Goal: Download file/media

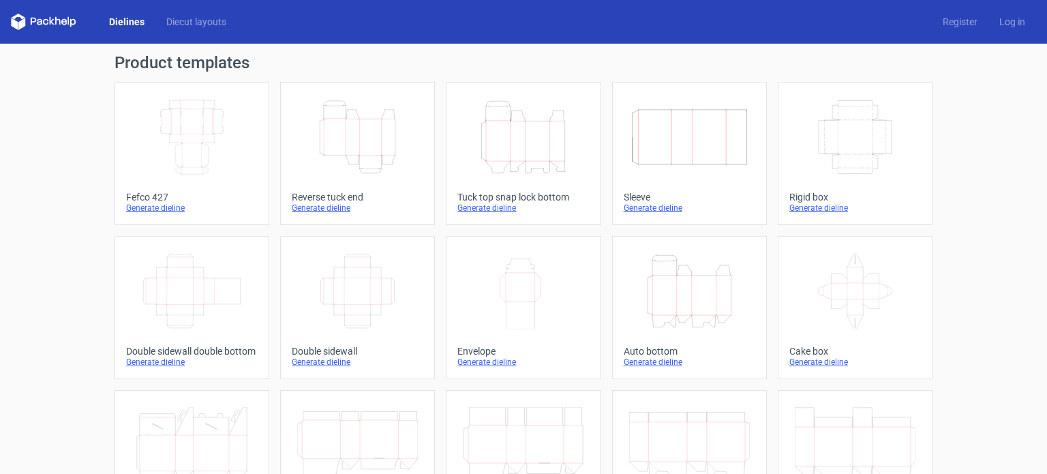
click at [510, 136] on icon "Height Depth Width" at bounding box center [523, 137] width 121 height 76
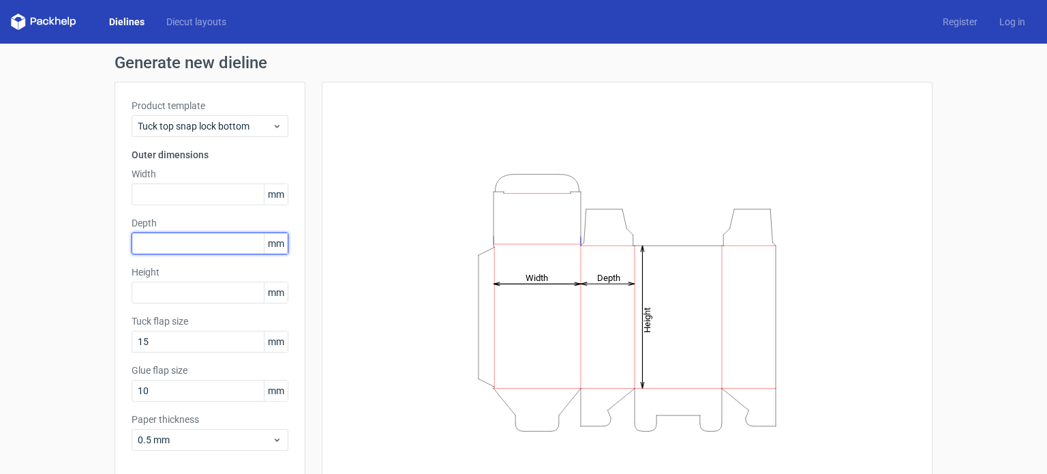
click at [181, 249] on input "text" at bounding box center [210, 243] width 157 height 22
type input "40"
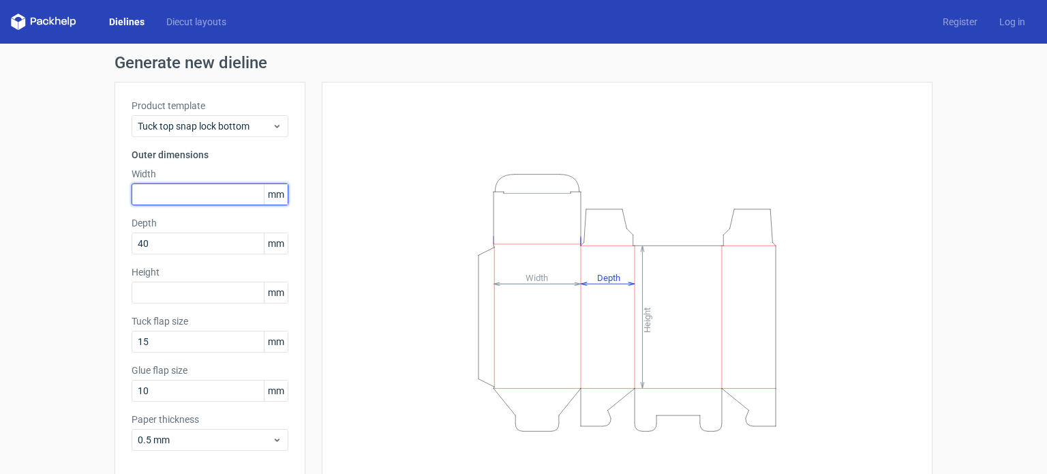
click at [181, 193] on input "text" at bounding box center [210, 194] width 157 height 22
type input "80"
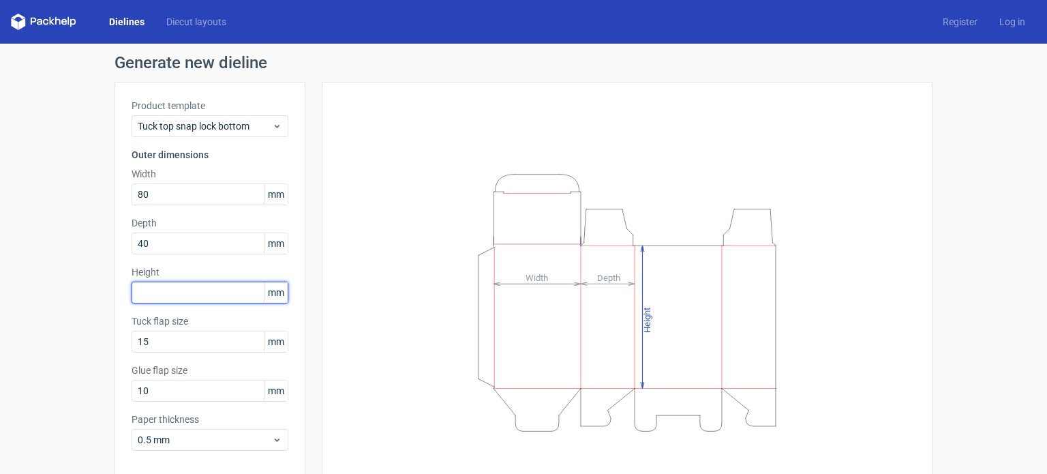
click at [165, 303] on input "text" at bounding box center [210, 293] width 157 height 22
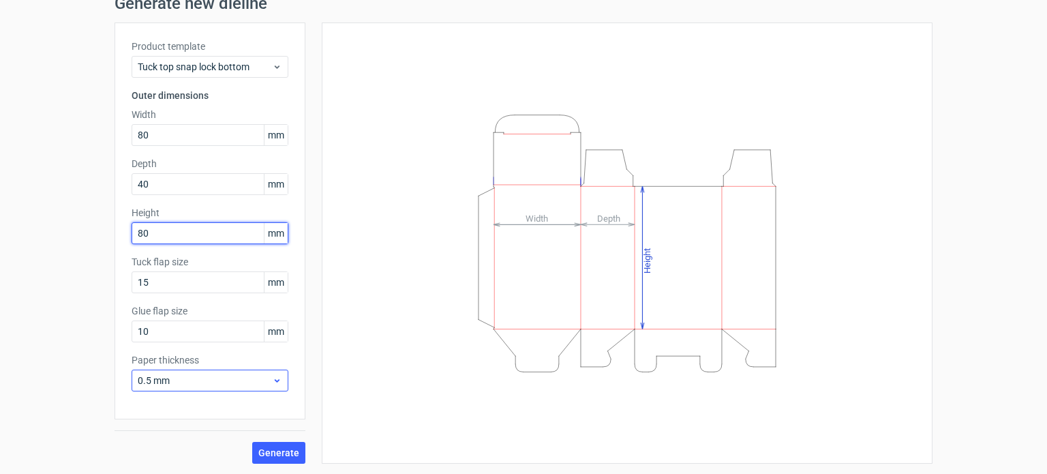
type input "80"
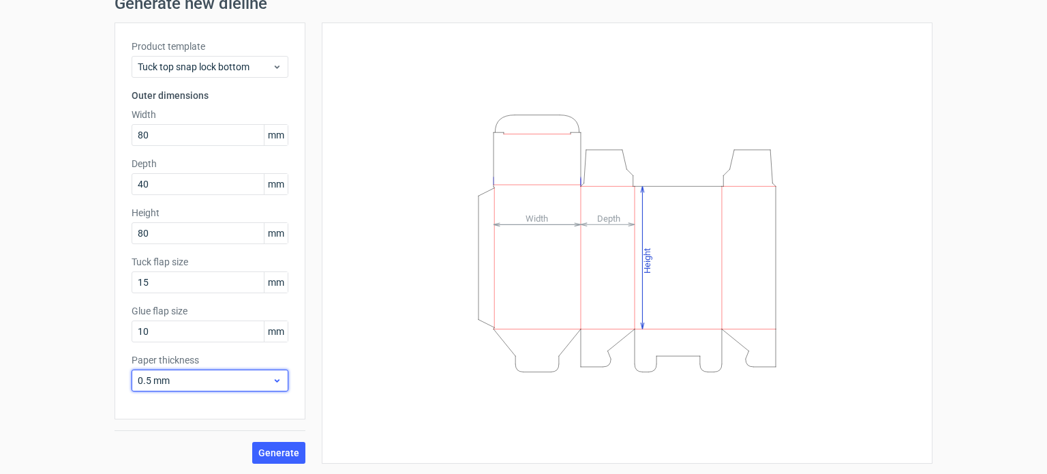
click at [240, 382] on span "0.5 mm" at bounding box center [205, 381] width 134 height 14
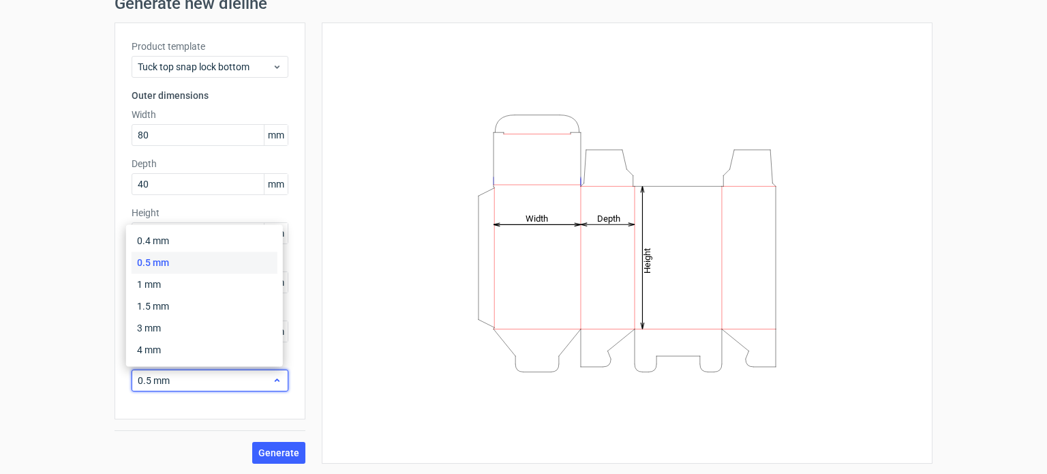
click at [240, 382] on span "0.5 mm" at bounding box center [205, 381] width 134 height 14
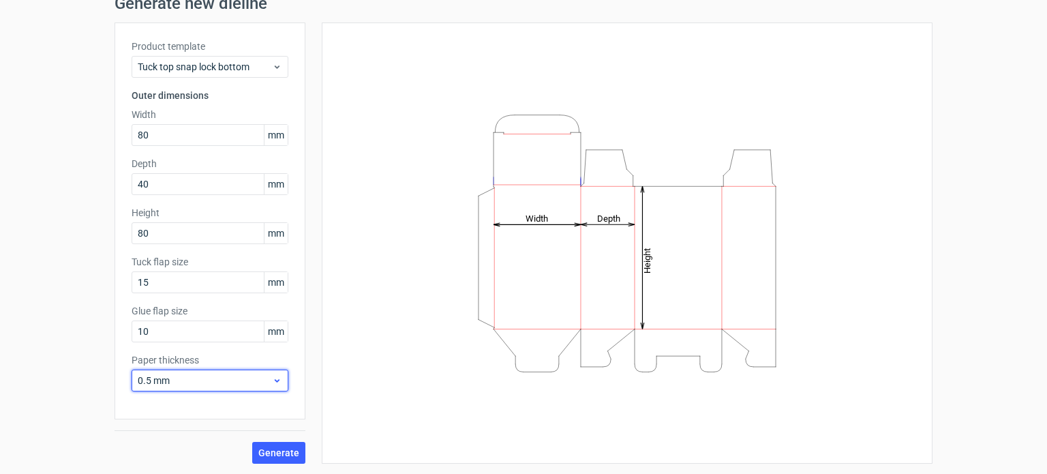
click at [240, 382] on span "0.5 mm" at bounding box center [205, 381] width 134 height 14
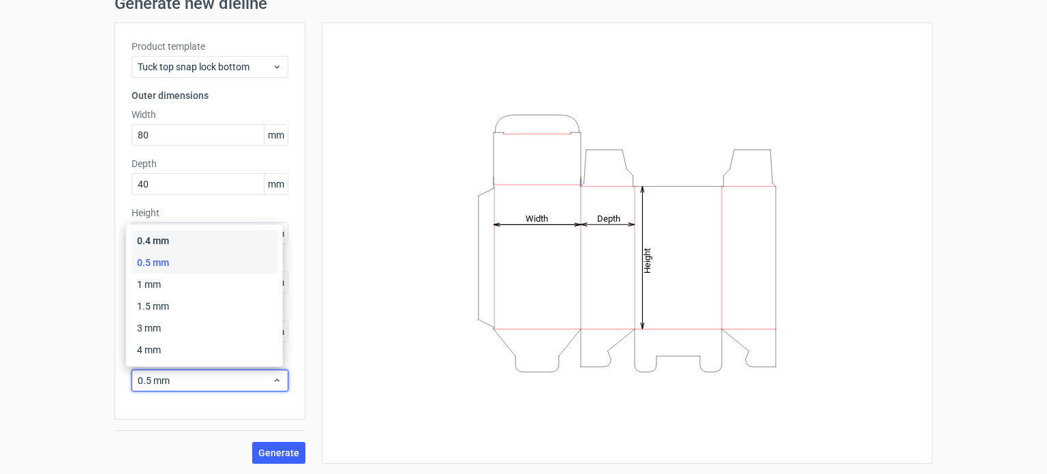
click at [155, 238] on div "0.4 mm" at bounding box center [205, 241] width 146 height 22
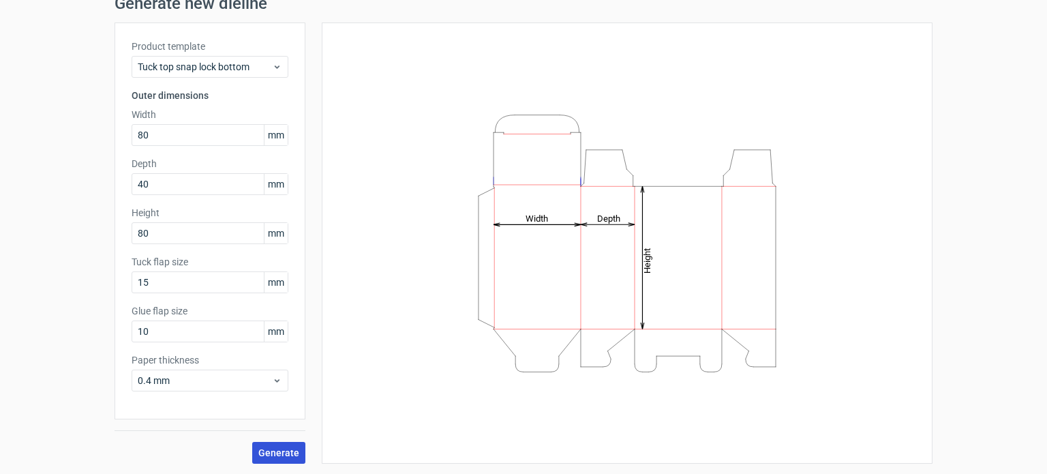
click at [288, 444] on button "Generate" at bounding box center [278, 453] width 53 height 22
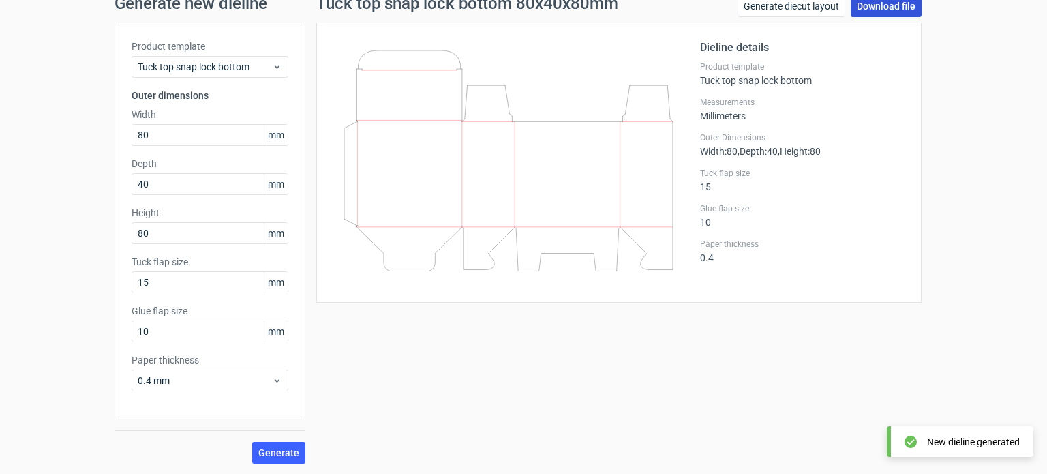
click at [881, 10] on link "Download file" at bounding box center [886, 6] width 71 height 22
click at [872, 11] on link "Download file" at bounding box center [886, 6] width 71 height 22
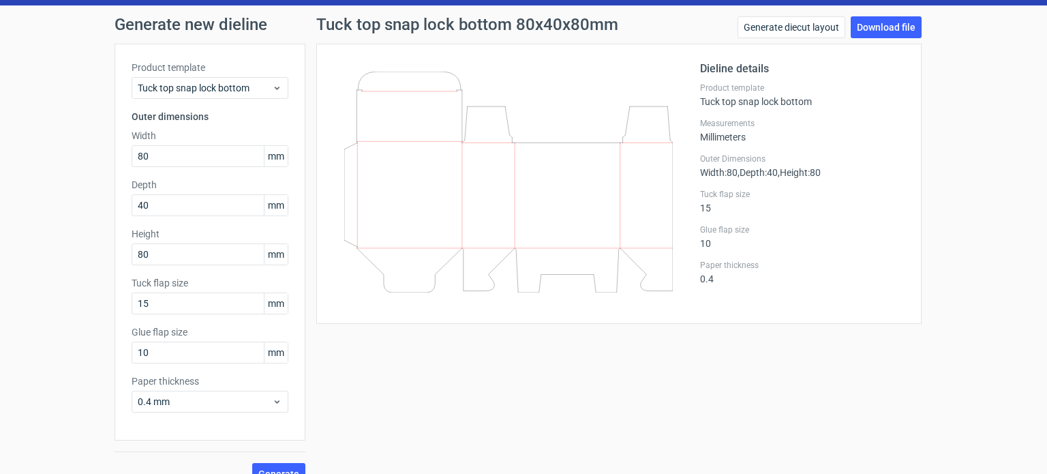
scroll to position [59, 0]
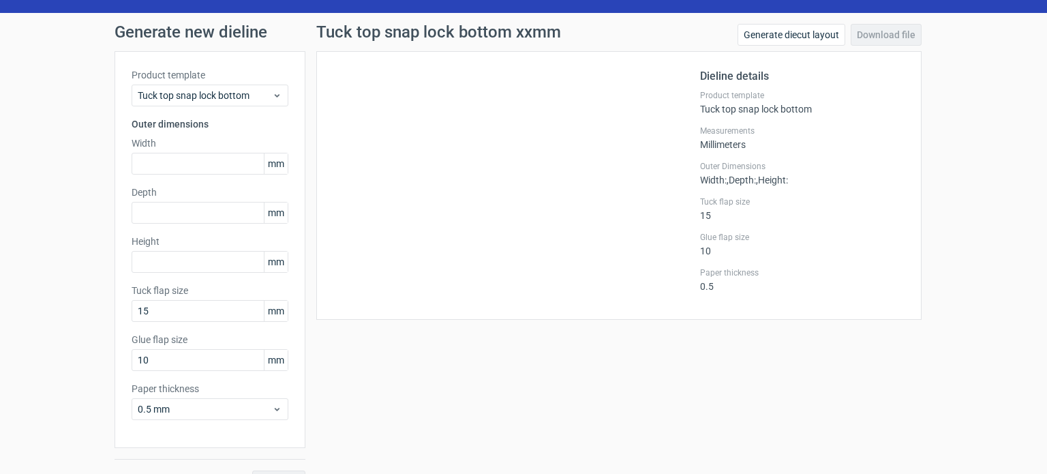
scroll to position [59, 0]
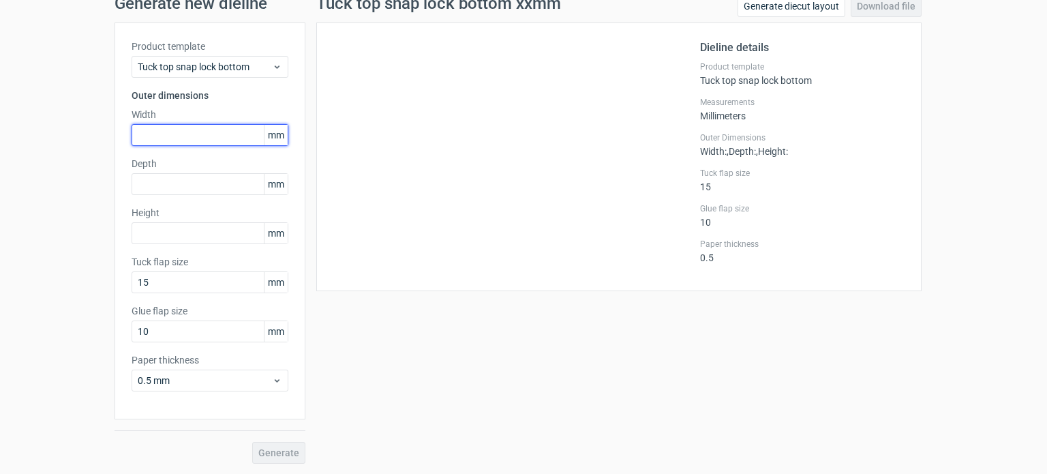
click at [160, 133] on input "text" at bounding box center [210, 135] width 157 height 22
type input "80"
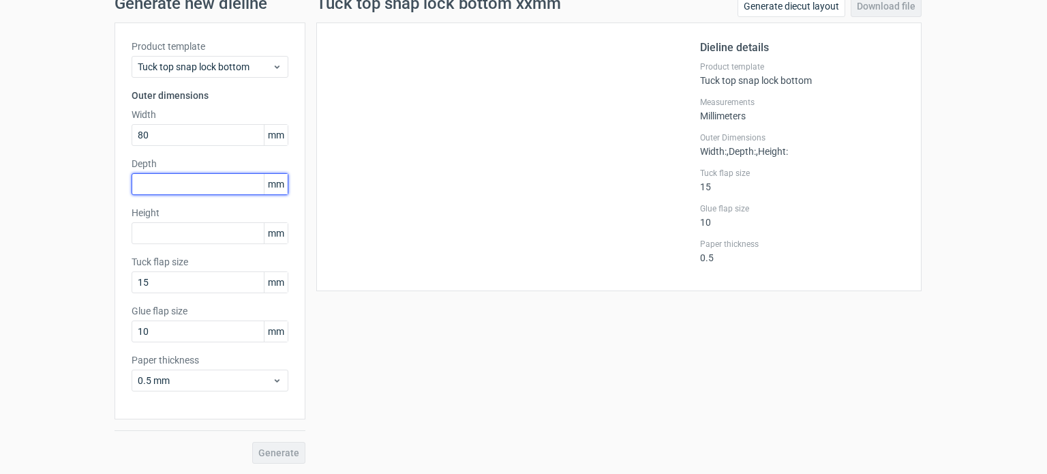
click at [157, 183] on input "text" at bounding box center [210, 184] width 157 height 22
type input "40"
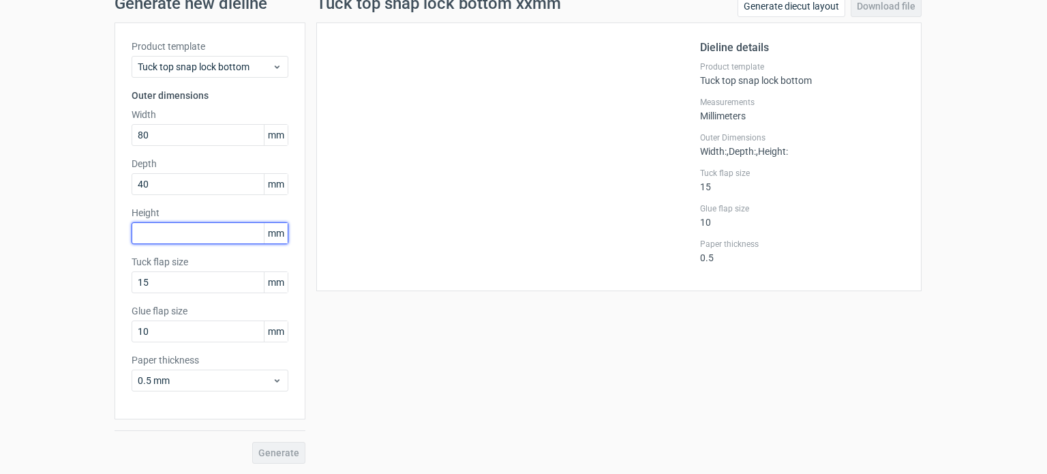
click at [167, 239] on input "text" at bounding box center [210, 233] width 157 height 22
type input "80"
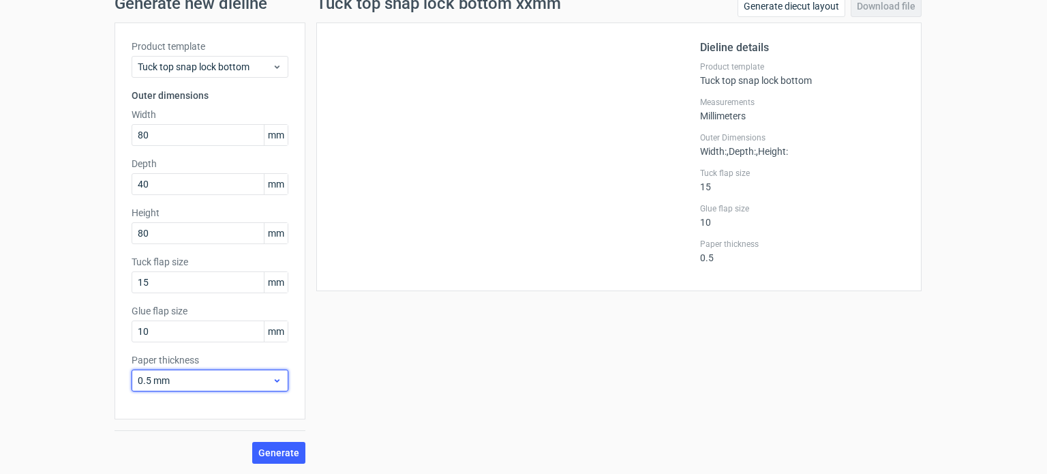
click at [198, 378] on span "0.5 mm" at bounding box center [205, 381] width 134 height 14
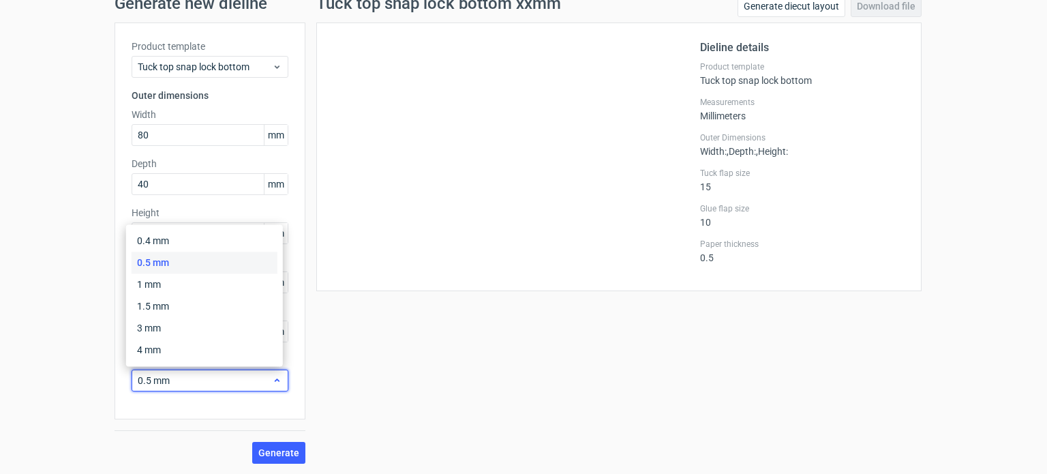
click at [198, 378] on span "0.5 mm" at bounding box center [205, 381] width 134 height 14
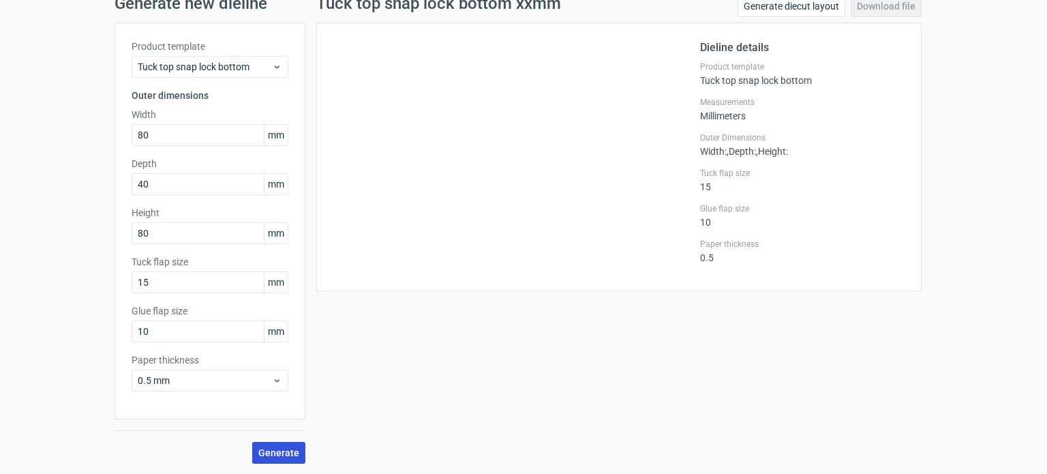
click at [277, 442] on button "Generate" at bounding box center [278, 453] width 53 height 22
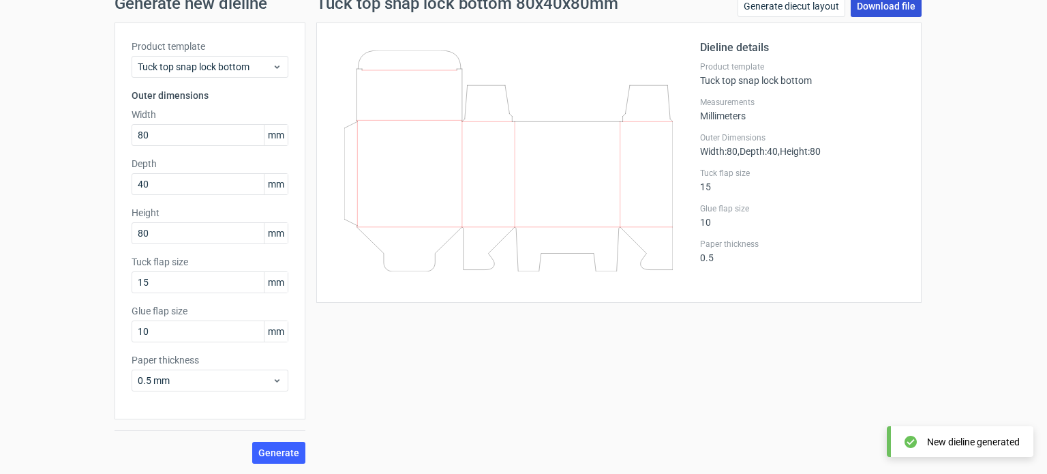
click at [878, 13] on link "Download file" at bounding box center [886, 6] width 71 height 22
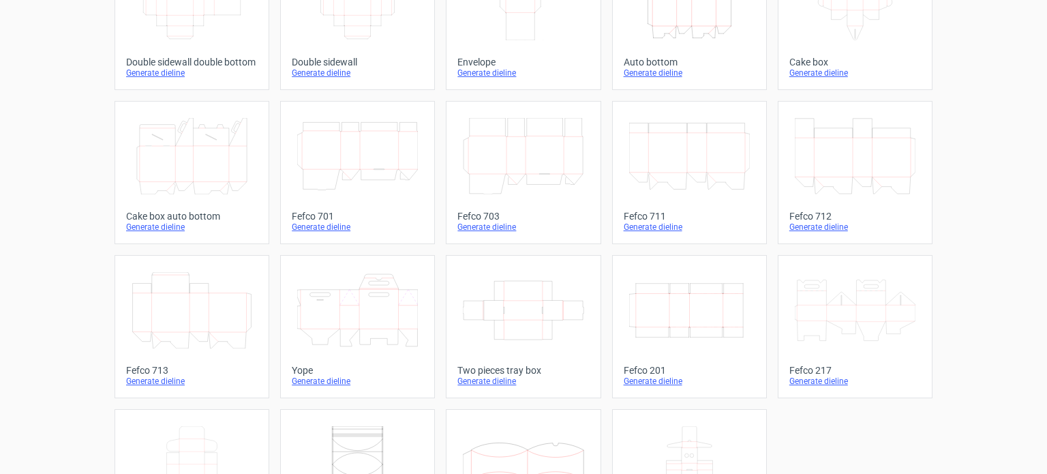
scroll to position [332, 0]
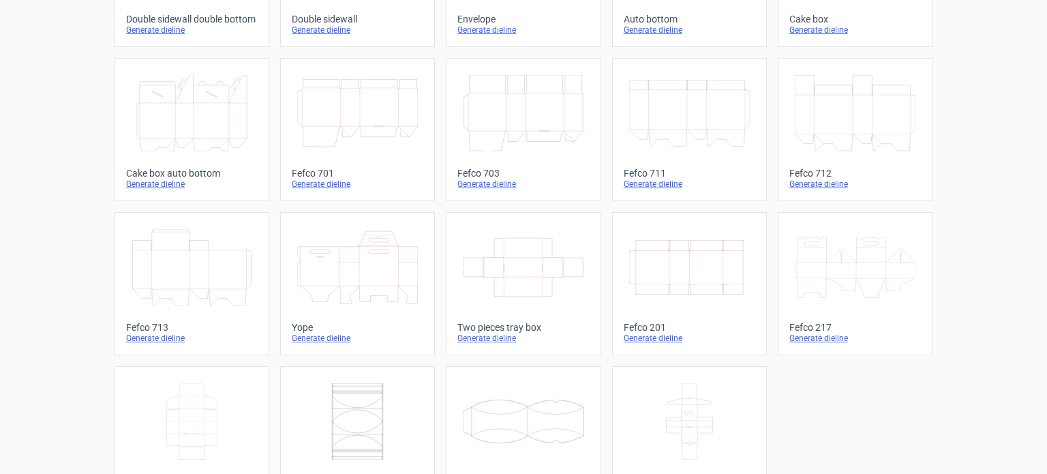
click at [843, 259] on icon at bounding box center [855, 267] width 121 height 76
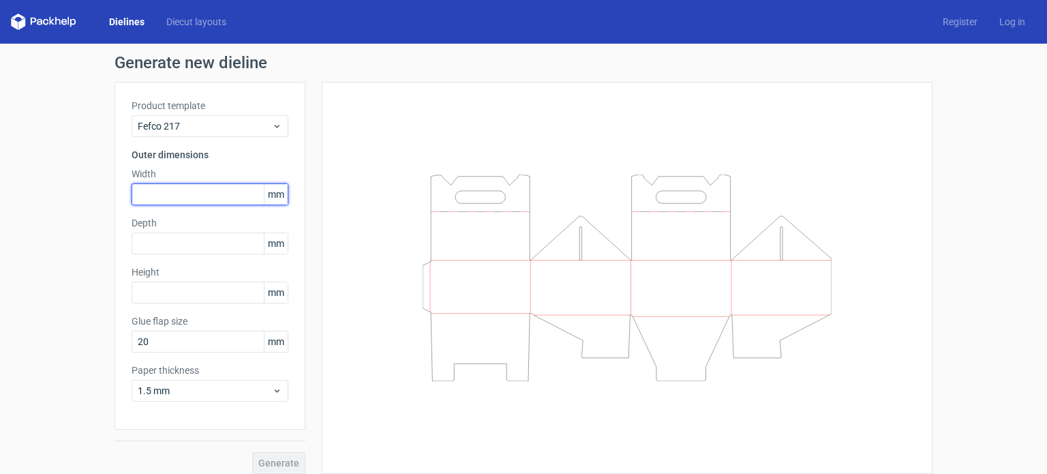
click at [175, 189] on input "text" at bounding box center [210, 194] width 157 height 22
type input "80"
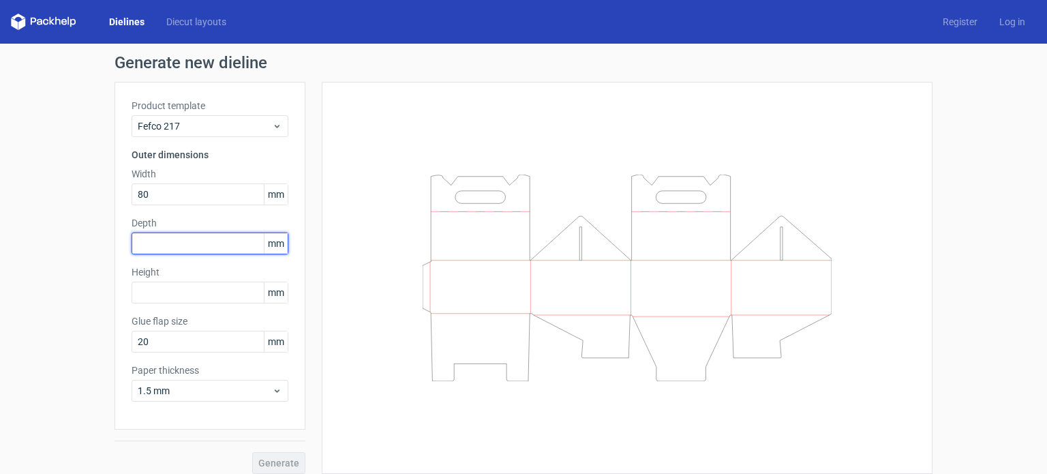
click at [166, 251] on input "text" at bounding box center [210, 243] width 157 height 22
type input "40"
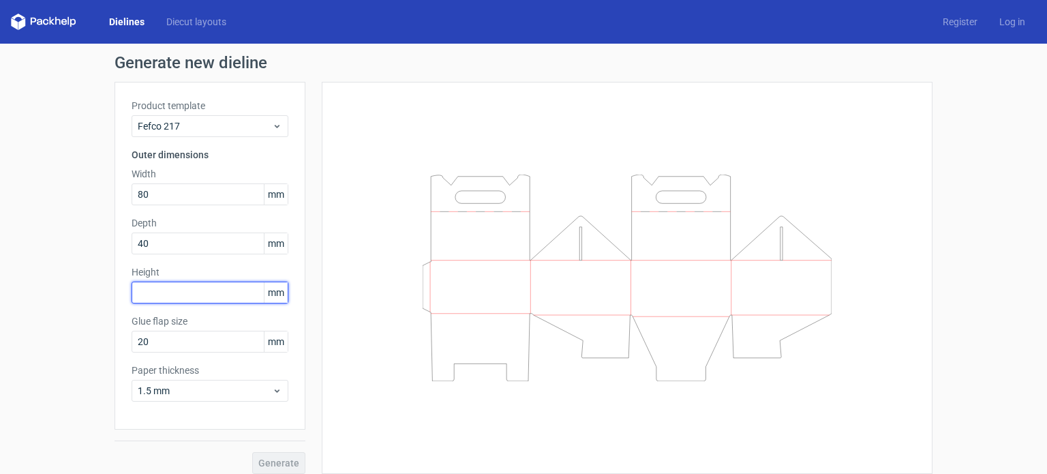
click at [170, 295] on input "text" at bounding box center [210, 293] width 157 height 22
type input "80"
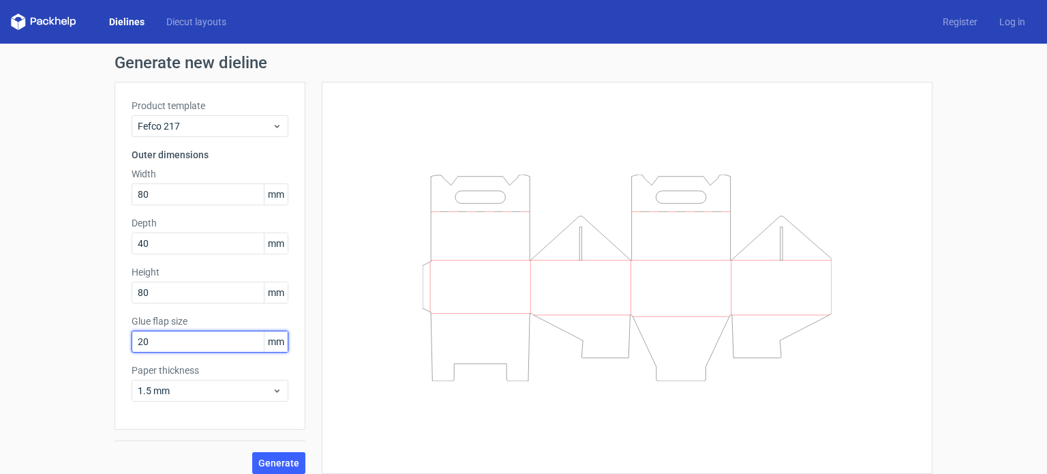
click at [173, 337] on input "20" at bounding box center [210, 342] width 157 height 22
drag, startPoint x: 117, startPoint y: 339, endPoint x: 67, endPoint y: 339, distance: 49.1
click at [68, 339] on div "Generate new dieline Product template Fefco 217 Outer dimensions Width 80 mm De…" at bounding box center [523, 264] width 1047 height 441
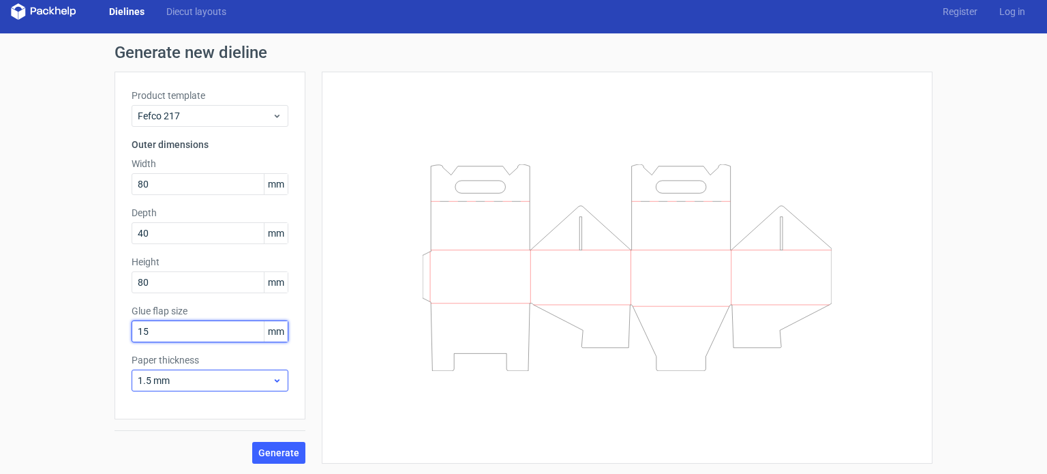
type input "15"
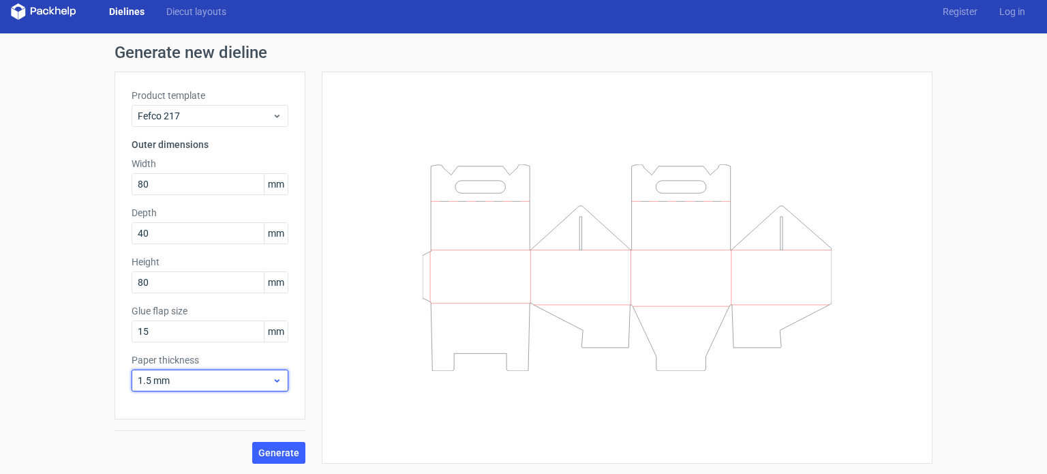
click at [176, 376] on span "1.5 mm" at bounding box center [205, 381] width 134 height 14
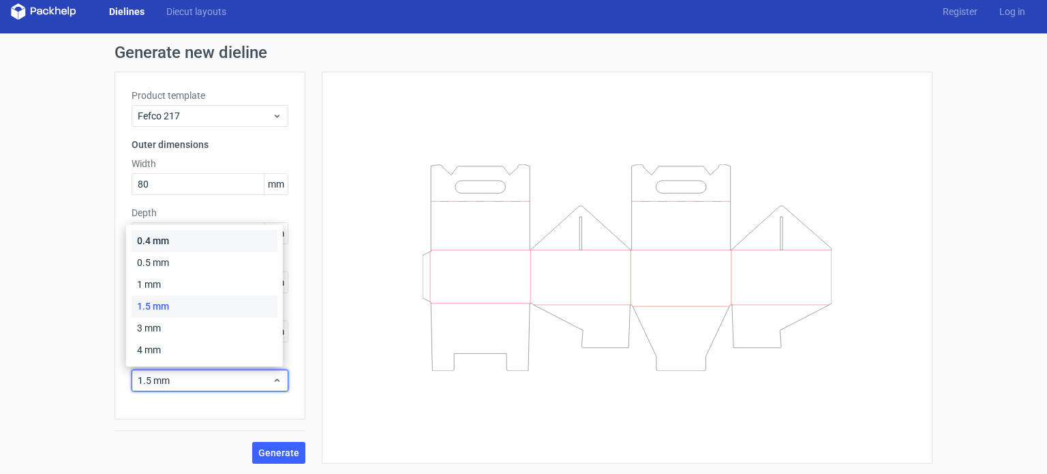
click at [174, 245] on div "0.4 mm" at bounding box center [205, 241] width 146 height 22
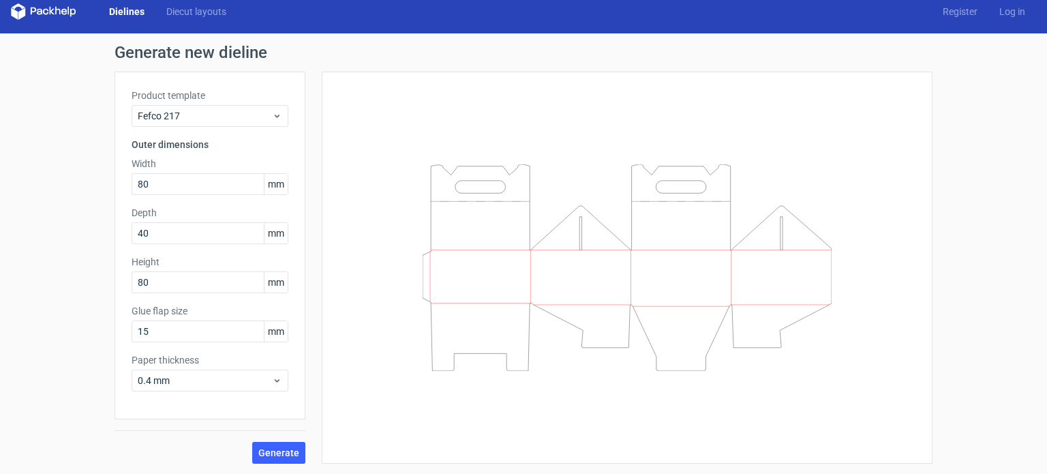
click at [269, 438] on div "Generate" at bounding box center [210, 441] width 191 height 44
click at [269, 453] on span "Generate" at bounding box center [278, 453] width 41 height 10
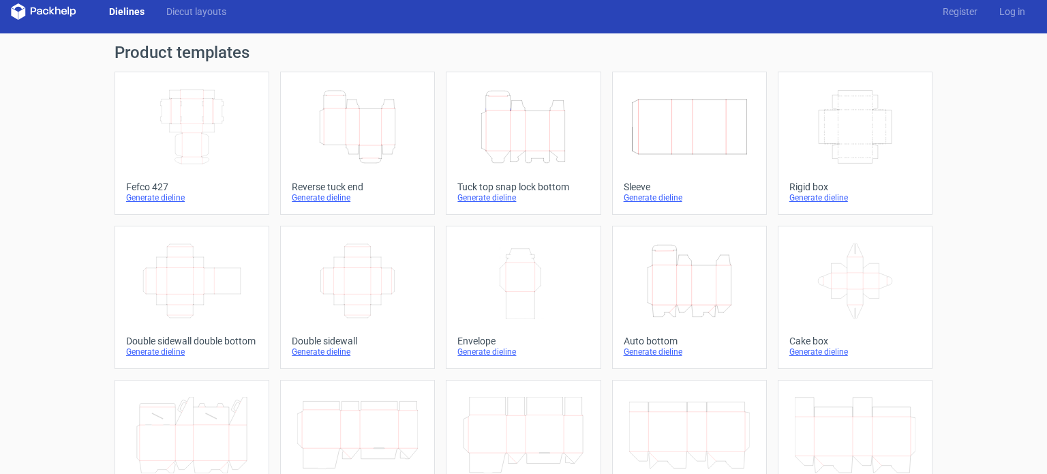
click at [348, 113] on icon "Height Depth Width" at bounding box center [357, 127] width 121 height 76
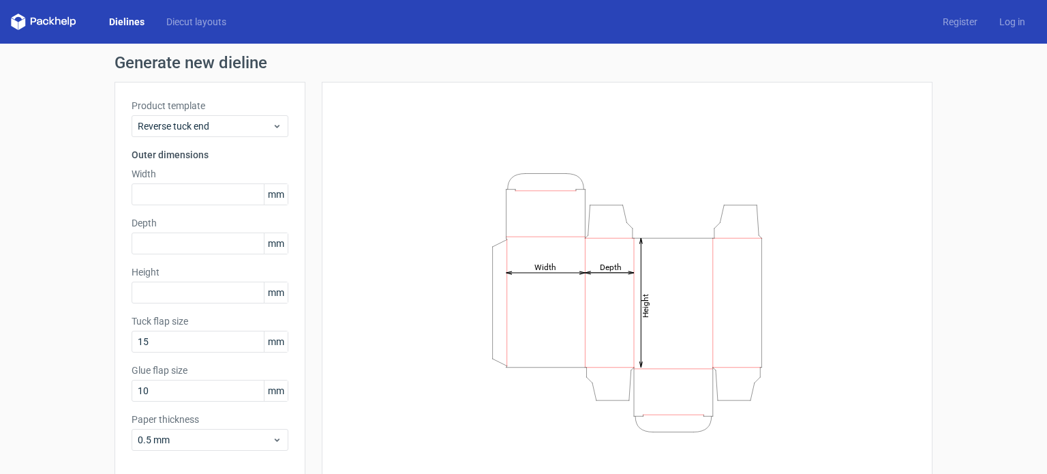
click at [171, 206] on div "Product template Reverse tuck end Outer dimensions Width mm Depth mm Height mm …" at bounding box center [210, 280] width 191 height 397
click at [172, 193] on input "text" at bounding box center [210, 194] width 157 height 22
type input "80"
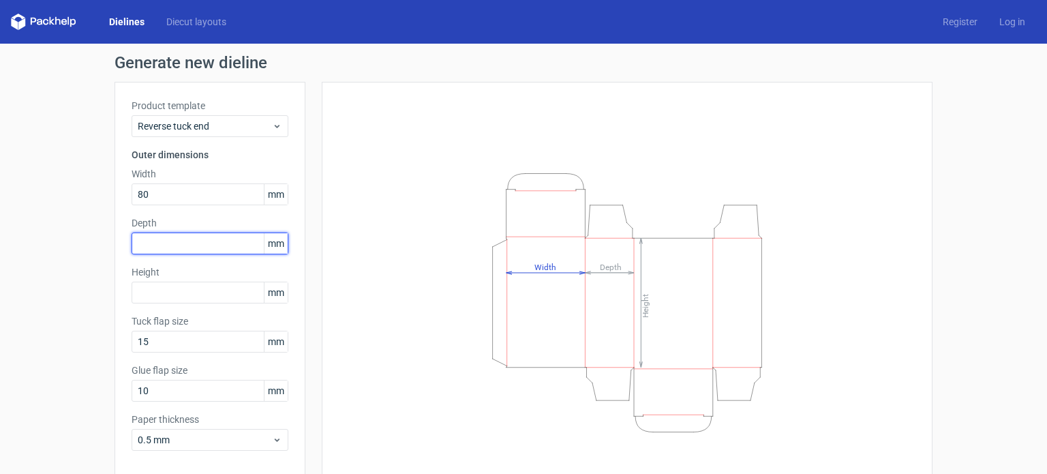
click at [177, 247] on input "text" at bounding box center [210, 243] width 157 height 22
type input "40"
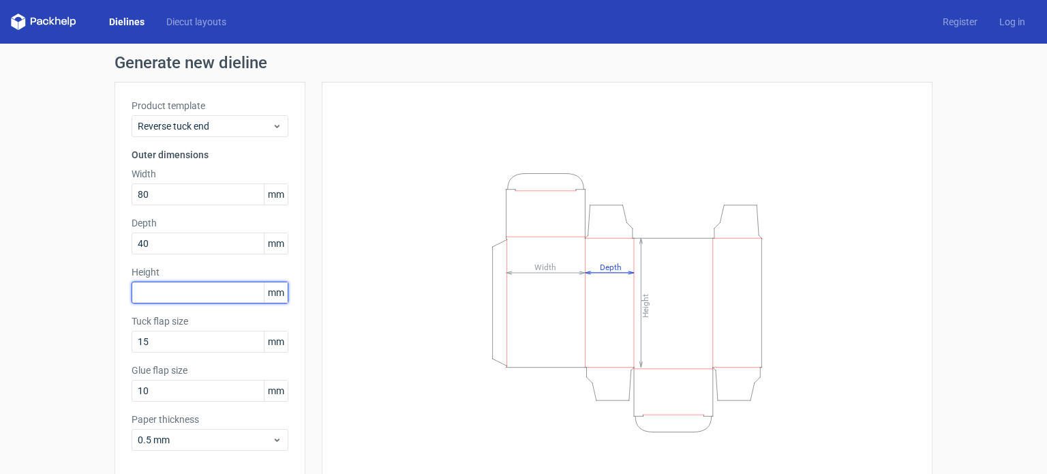
click at [174, 296] on input "text" at bounding box center [210, 293] width 157 height 22
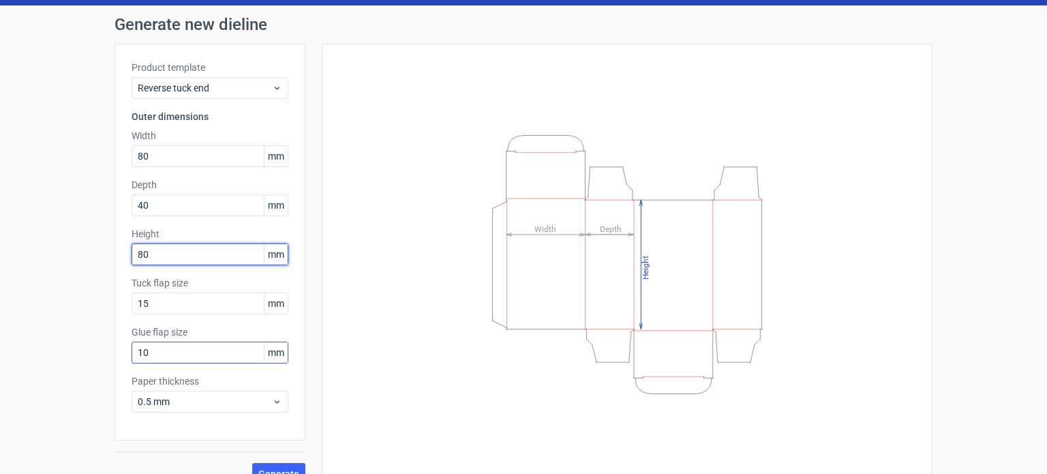
scroll to position [59, 0]
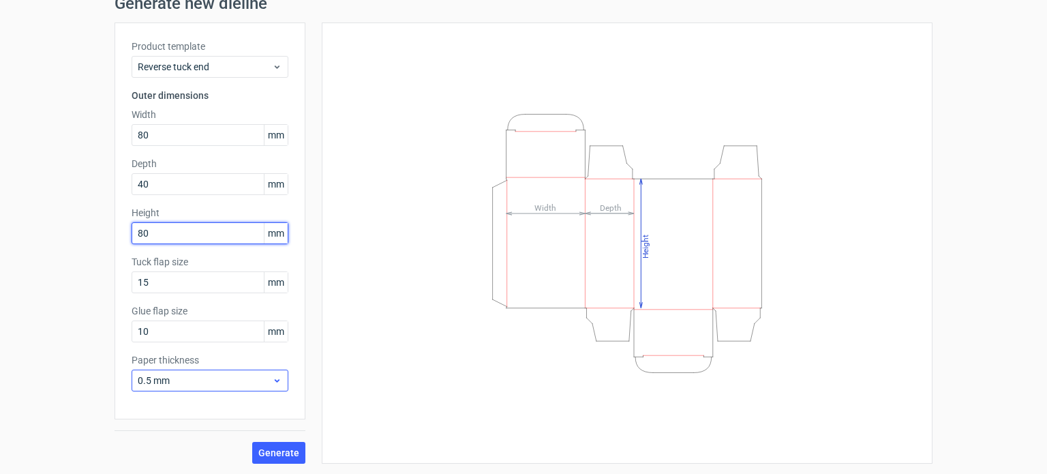
type input "80"
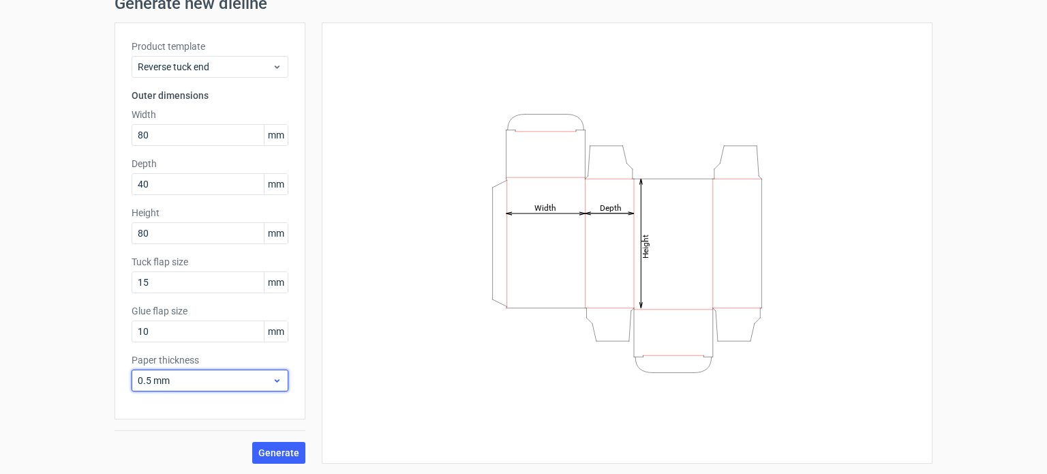
click at [179, 388] on div "0.5 mm" at bounding box center [210, 380] width 157 height 22
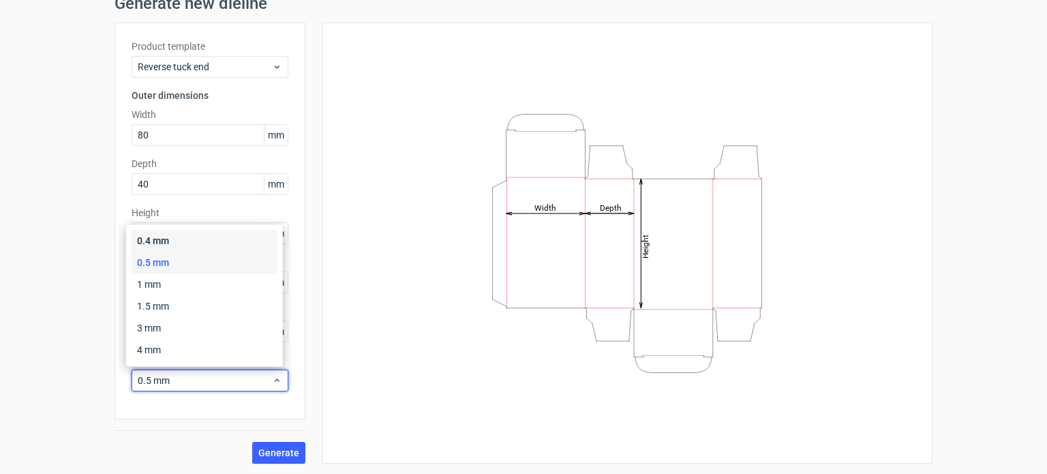
click at [170, 239] on div "0.4 mm" at bounding box center [205, 241] width 146 height 22
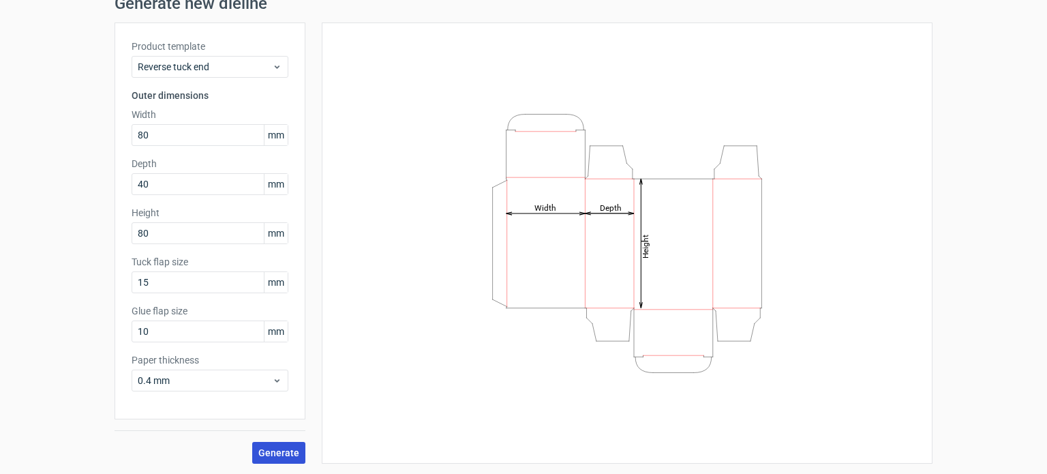
click at [279, 448] on span "Generate" at bounding box center [278, 453] width 41 height 10
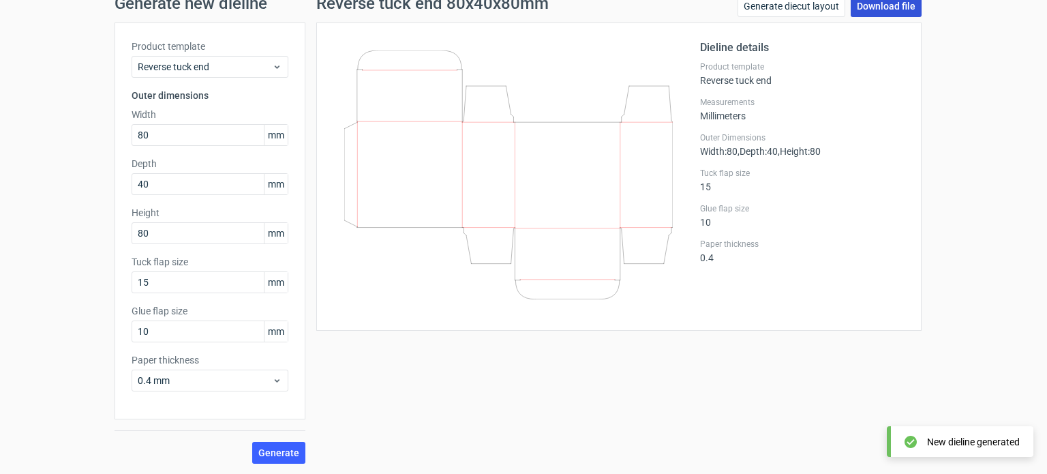
click at [881, 5] on link "Download file" at bounding box center [886, 6] width 71 height 22
